Goal: Information Seeking & Learning: Learn about a topic

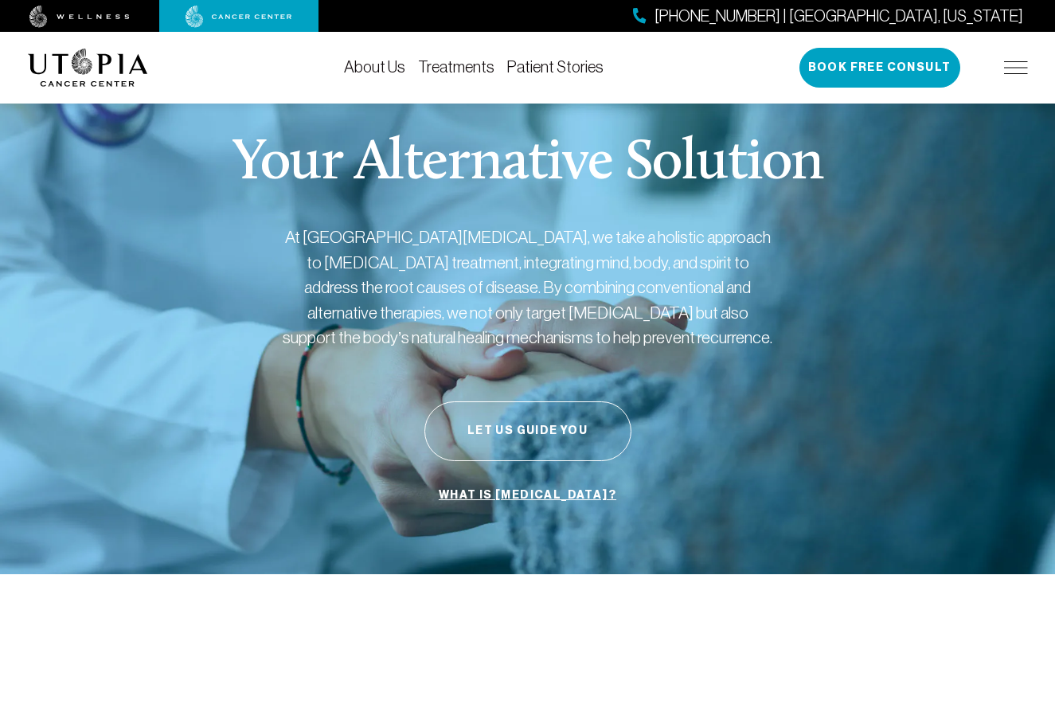
click at [712, 506] on div "Your Alternative Solution At [GEOGRAPHIC_DATA][MEDICAL_DATA], we take a holisti…" at bounding box center [528, 323] width 1000 height 503
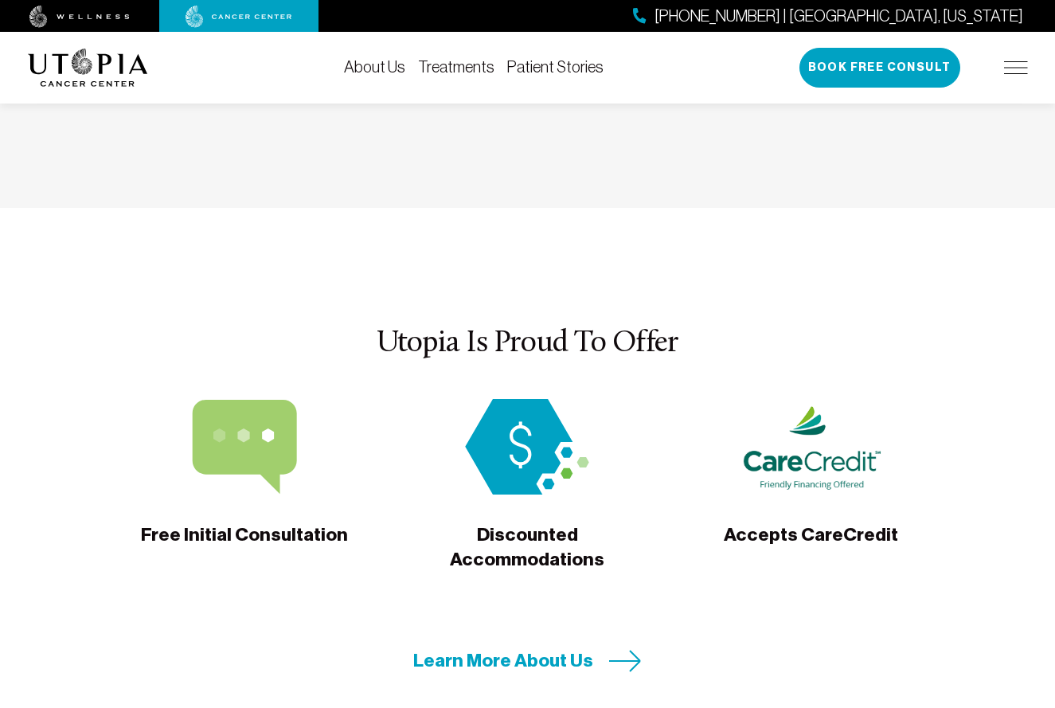
scroll to position [4874, 0]
click at [510, 647] on span "Learn More About Us" at bounding box center [503, 659] width 180 height 25
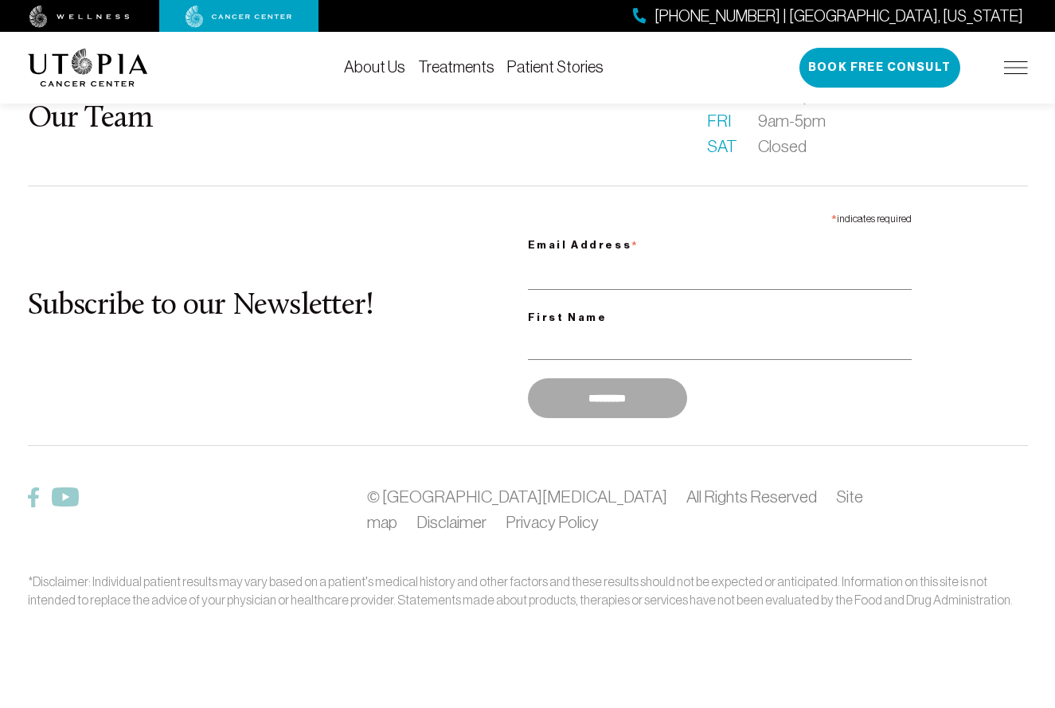
scroll to position [2377, 0]
click at [510, 500] on footer "What is [MEDICAL_DATA]? About Us Patient Stories FAQ Our Team Becoming a patien…" at bounding box center [527, 224] width 1055 height 968
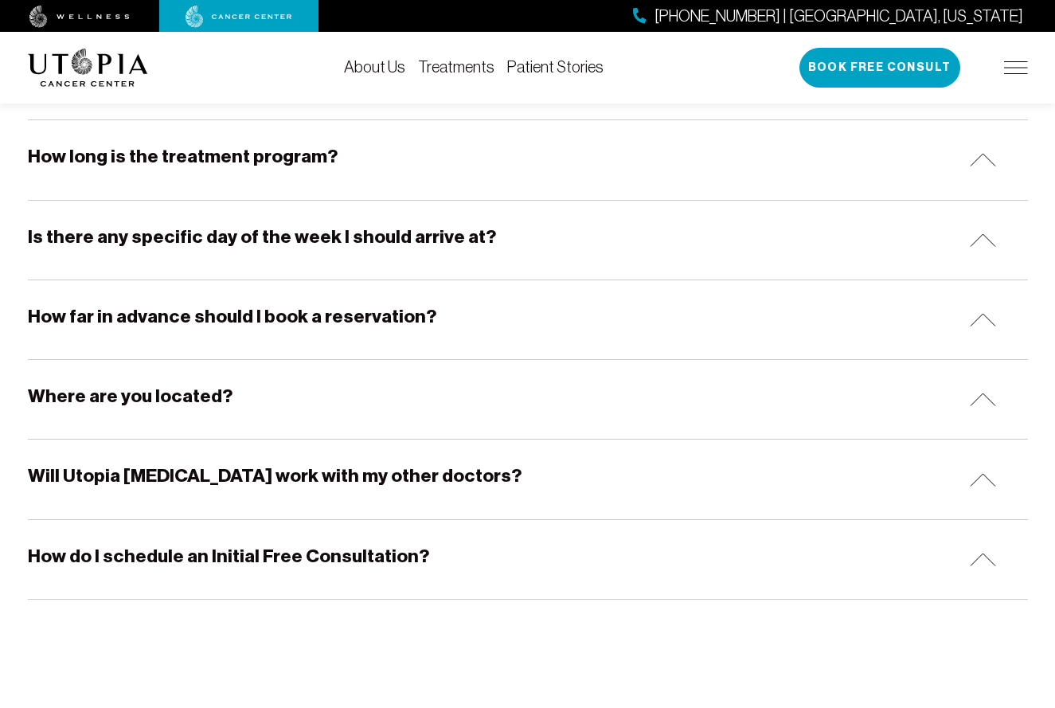
scroll to position [1427, 0]
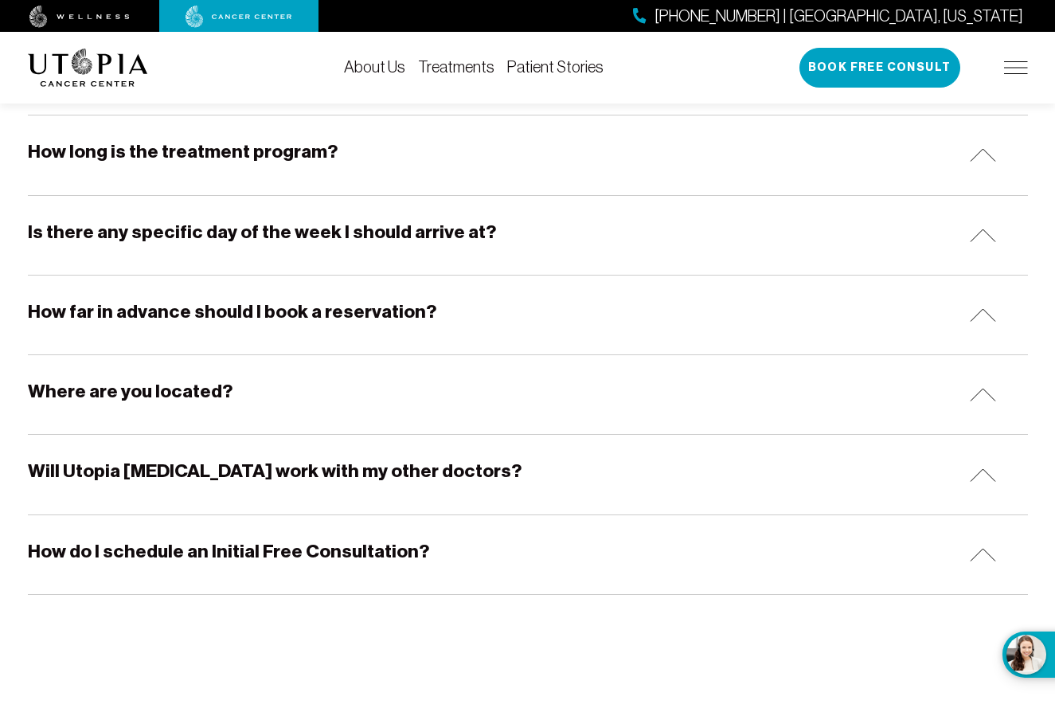
click at [984, 471] on img at bounding box center [983, 475] width 26 height 14
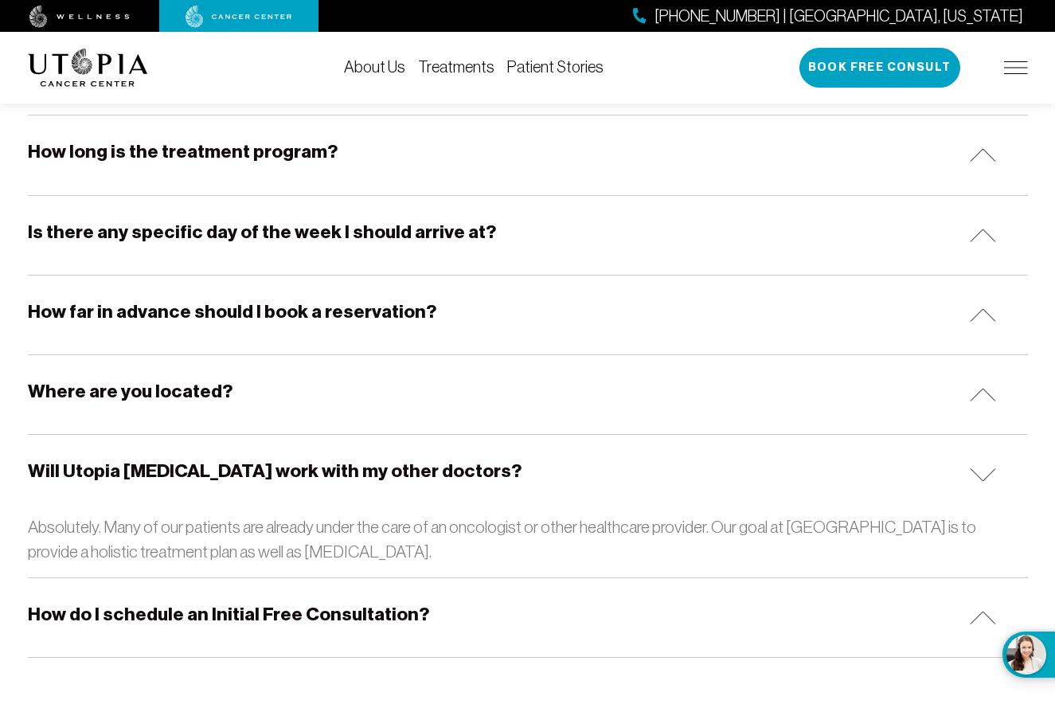
click at [975, 393] on img at bounding box center [983, 395] width 26 height 14
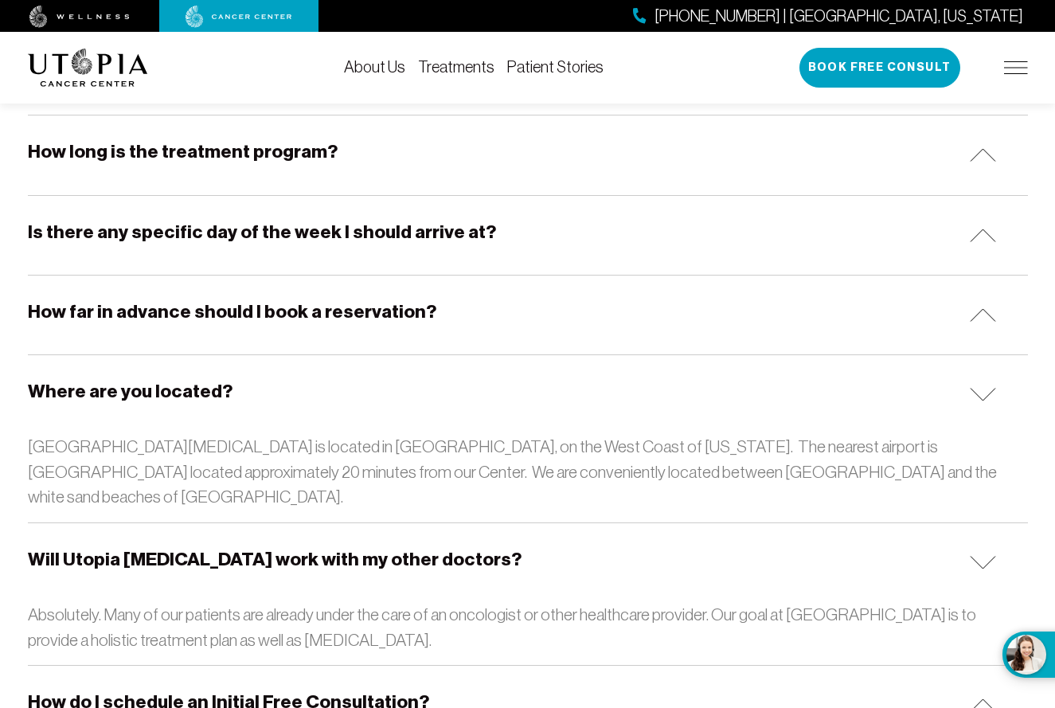
click at [975, 309] on img at bounding box center [983, 315] width 26 height 14
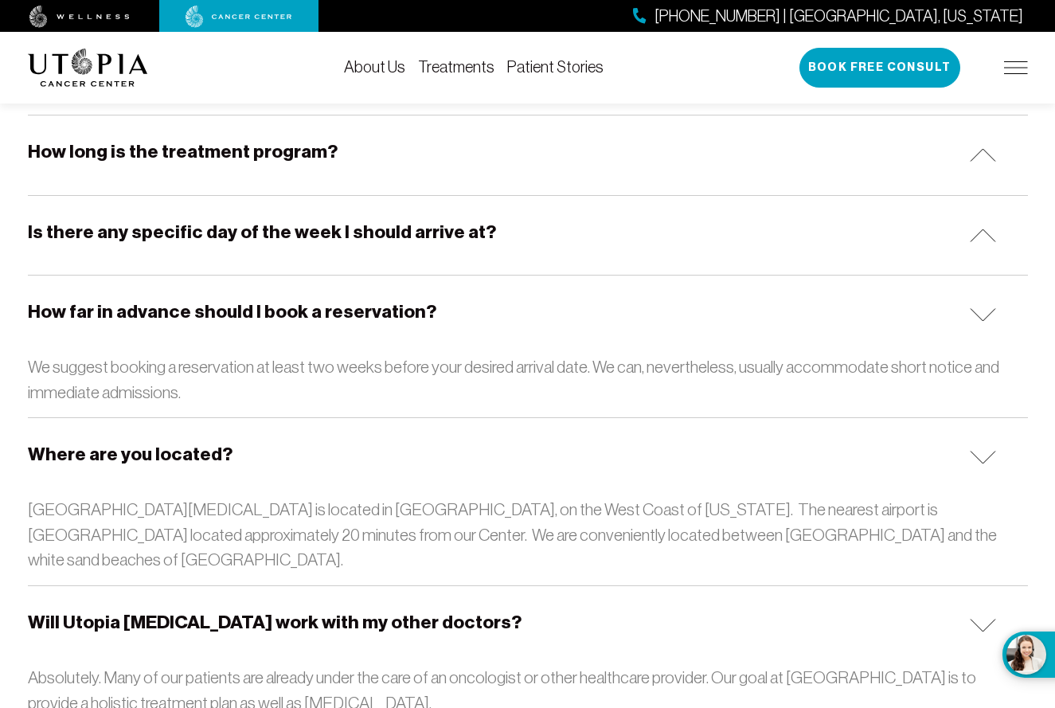
click at [988, 229] on img at bounding box center [983, 236] width 26 height 14
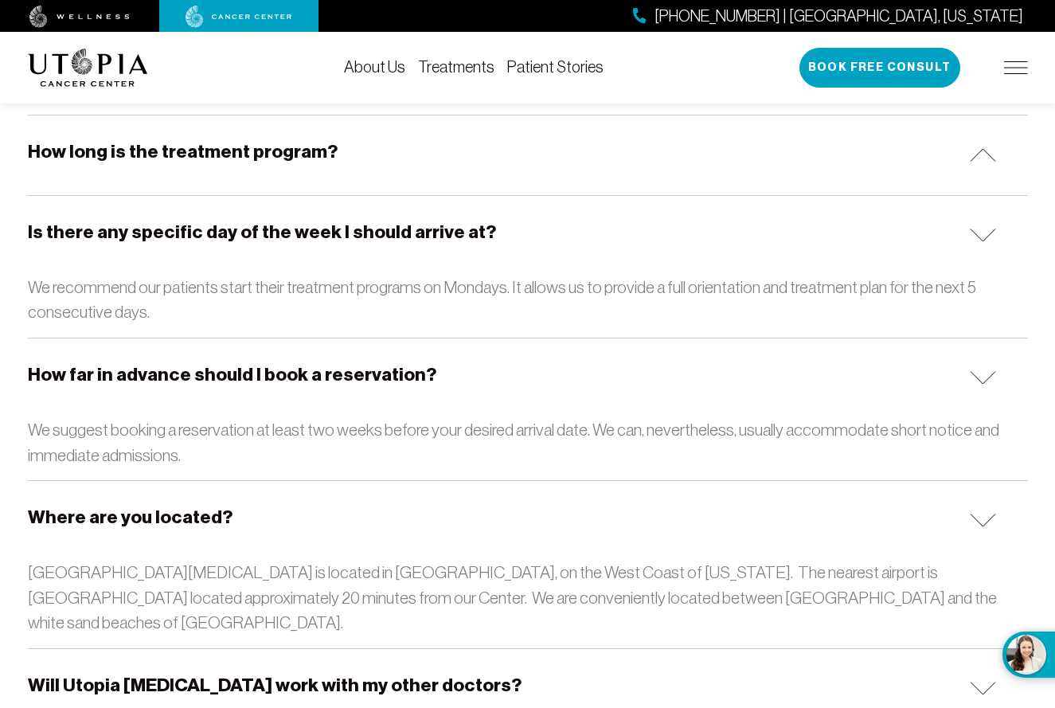
click at [993, 154] on img at bounding box center [983, 155] width 26 height 14
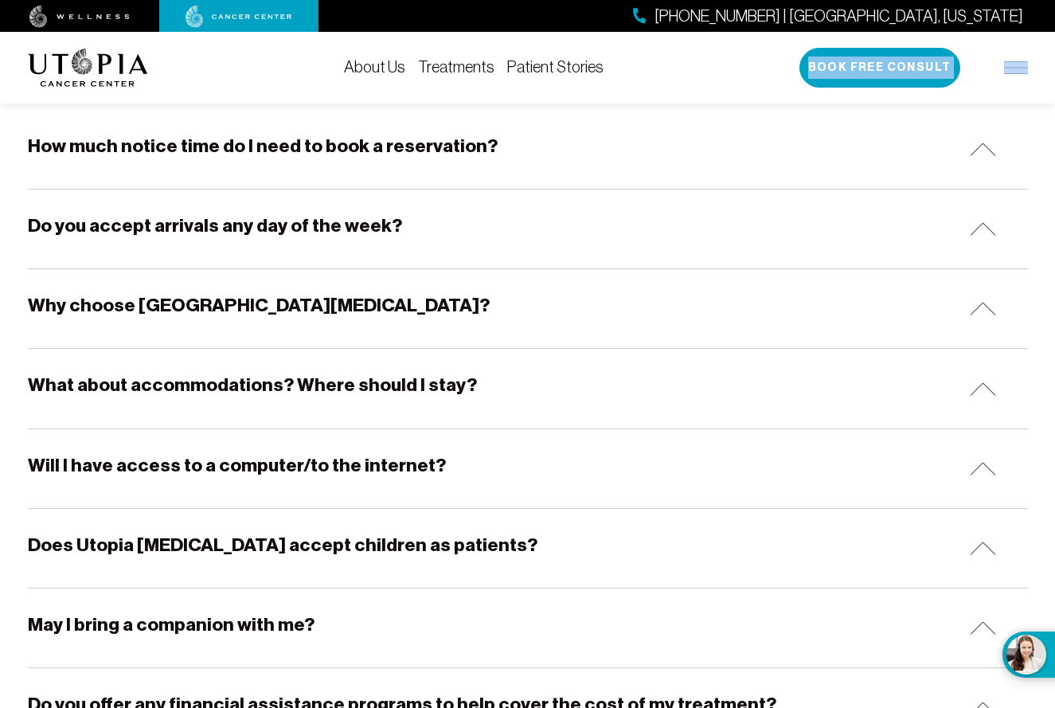
scroll to position [129, 0]
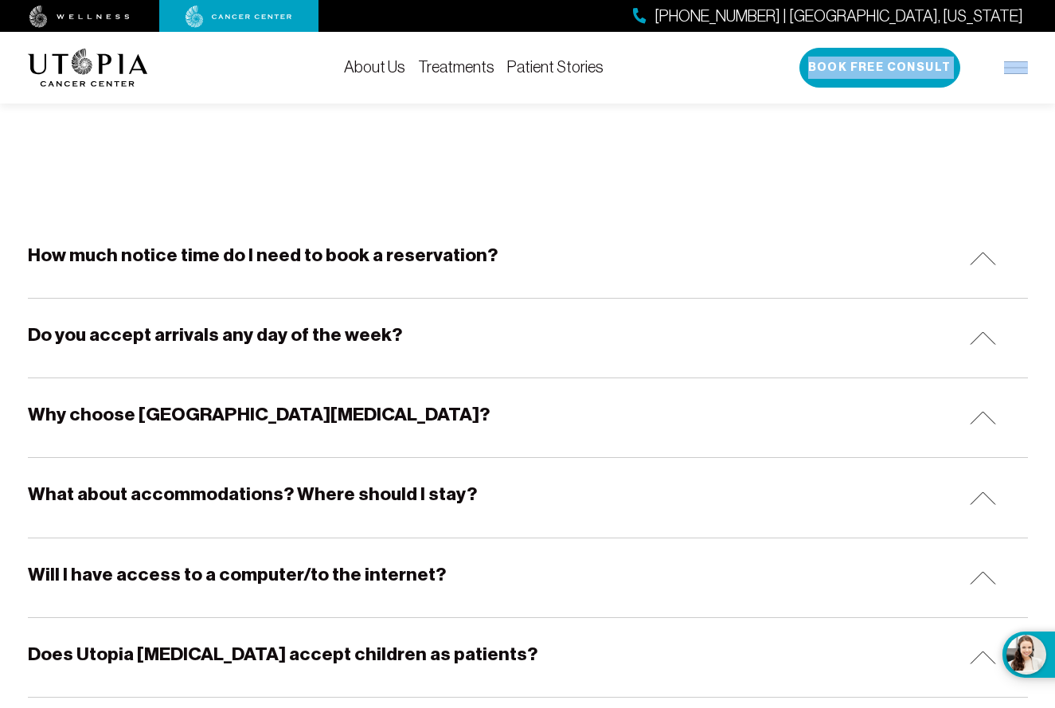
drag, startPoint x: 444, startPoint y: 49, endPoint x: 132, endPoint y: -22, distance: 319.2
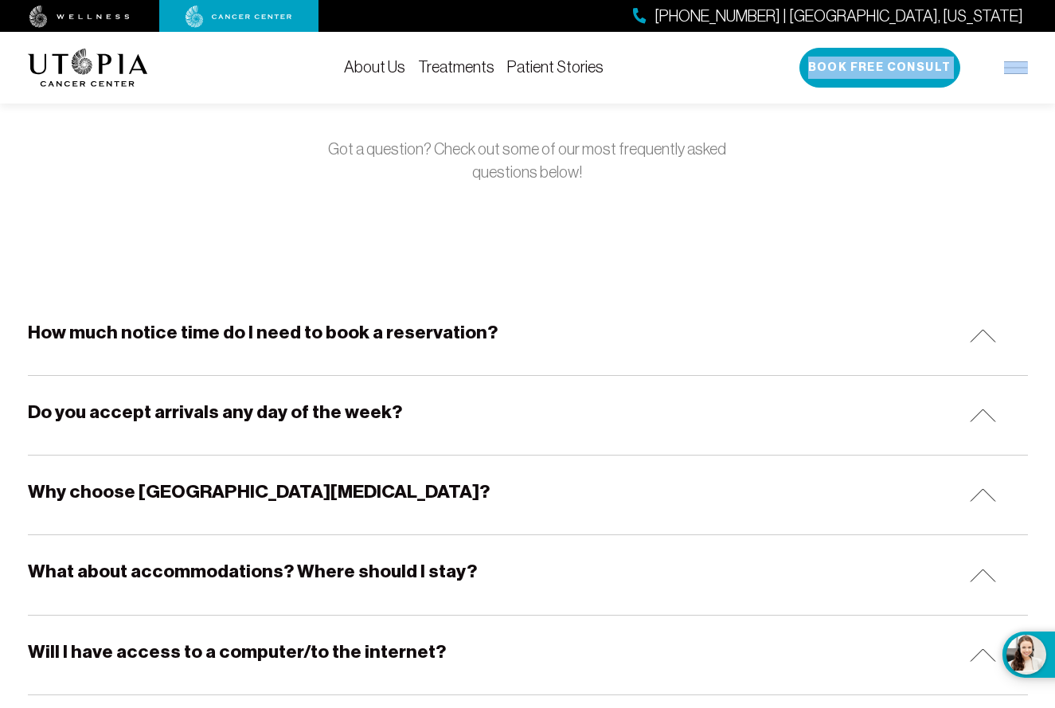
scroll to position [2618, 0]
